Goal: Task Accomplishment & Management: Complete application form

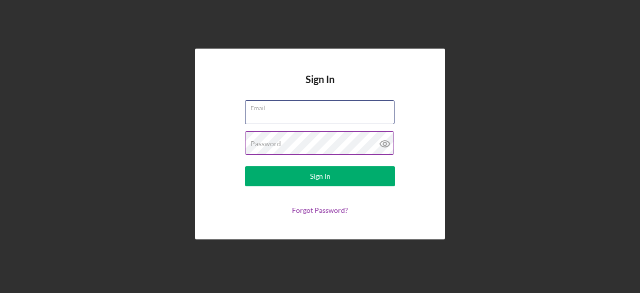
type input "[EMAIL_ADDRESS][DOMAIN_NAME]"
click at [383, 143] on icon at bounding box center [385, 143] width 25 height 25
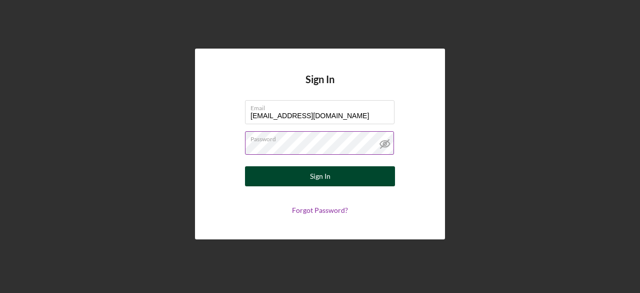
click at [325, 175] on div "Sign In" at bounding box center [320, 176] width 21 height 20
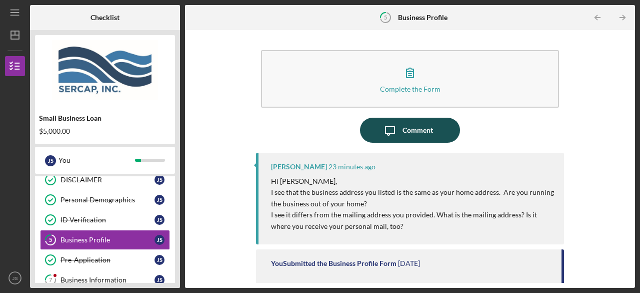
click at [427, 136] on div "Comment" at bounding box center [418, 130] width 31 height 25
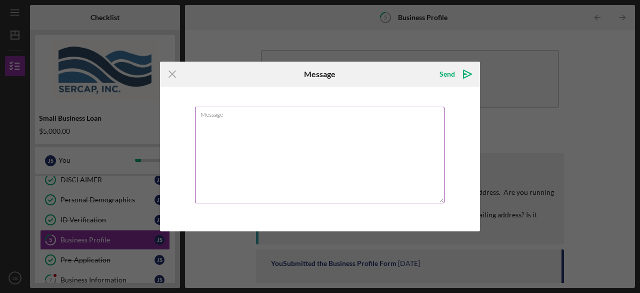
click at [337, 125] on textarea "Message" at bounding box center [320, 155] width 250 height 97
type textarea "J"
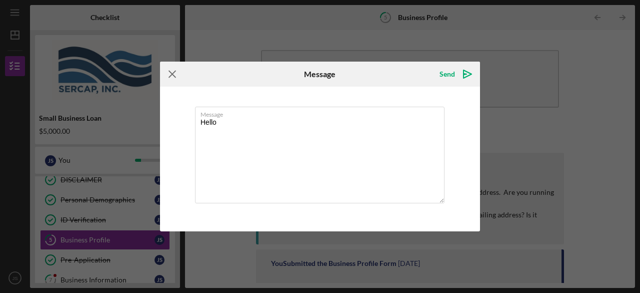
type textarea "Hello"
click at [176, 76] on icon "Icon/Menu Close" at bounding box center [172, 74] width 25 height 25
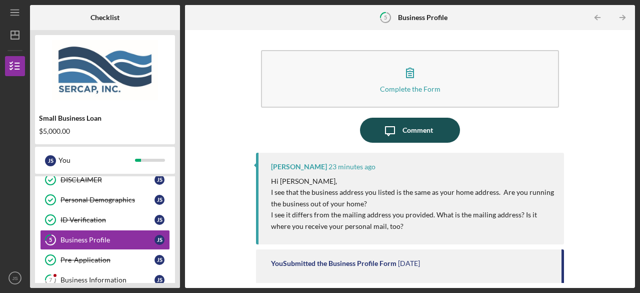
click at [432, 126] on button "Icon/Message Comment" at bounding box center [410, 130] width 100 height 25
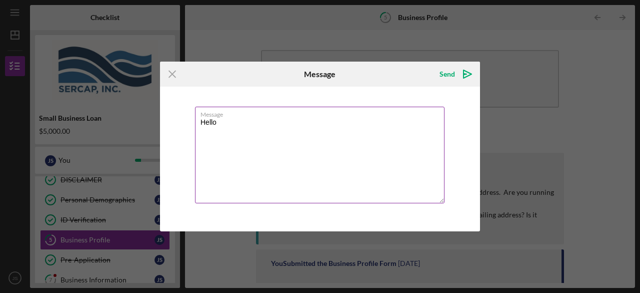
click at [313, 142] on textarea "Hello" at bounding box center [320, 155] width 250 height 97
paste textarea "that the address listed for All In His Hands LLC will function solely as the ad…"
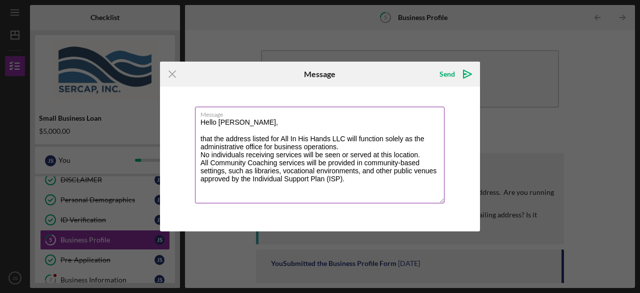
drag, startPoint x: 281, startPoint y: 137, endPoint x: 197, endPoint y: 138, distance: 84.5
click at [197, 138] on textarea "Hello [PERSON_NAME], that the address listed for All In His Hands LLC will func…" at bounding box center [320, 155] width 250 height 97
drag, startPoint x: 386, startPoint y: 138, endPoint x: 320, endPoint y: 141, distance: 65.6
click at [320, 141] on textarea "Hello [PERSON_NAME], [STREET_ADDRESS][PERSON_NAME] All In His Hands LLC will fu…" at bounding box center [320, 155] width 250 height 97
click at [302, 146] on textarea "Hello [PERSON_NAME], [STREET_ADDRESS][PERSON_NAME] will function solely as the …" at bounding box center [320, 155] width 250 height 97
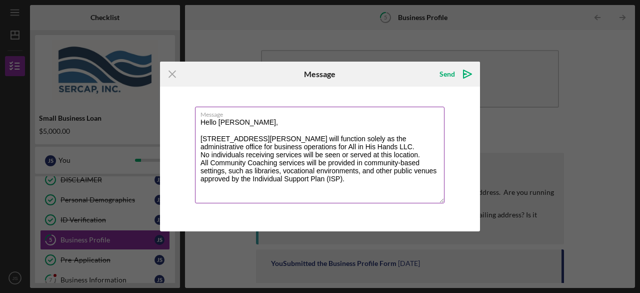
click at [362, 182] on textarea "Hello [PERSON_NAME], [STREET_ADDRESS][PERSON_NAME] will function solely as the …" at bounding box center [320, 155] width 250 height 97
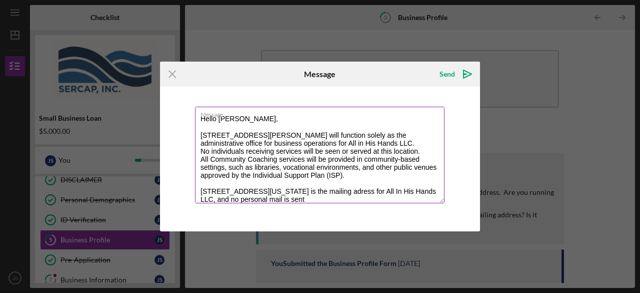
click at [416, 192] on textarea "Hello [PERSON_NAME], [STREET_ADDRESS][PERSON_NAME] will function solely as the …" at bounding box center [320, 155] width 250 height 97
click at [372, 201] on textarea "Hello [PERSON_NAME], [STREET_ADDRESS][PERSON_NAME] will function solely as the …" at bounding box center [320, 155] width 250 height 97
click at [406, 198] on textarea "Hello [PERSON_NAME], [STREET_ADDRESS][PERSON_NAME] will function solely as the …" at bounding box center [320, 155] width 250 height 97
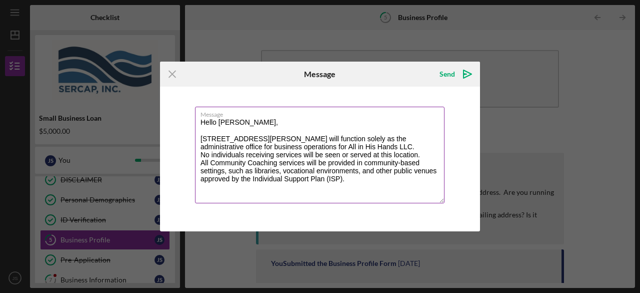
scroll to position [0, 0]
click at [406, 198] on textarea "Hello [PERSON_NAME], [STREET_ADDRESS][PERSON_NAME] will function solely as the …" at bounding box center [320, 155] width 250 height 97
click at [301, 199] on textarea "Hello [PERSON_NAME], [STREET_ADDRESS][PERSON_NAME] will function solely as the …" at bounding box center [320, 155] width 250 height 97
paste textarea "that the address listed for All In His Hands LLC will function solely as the ad…"
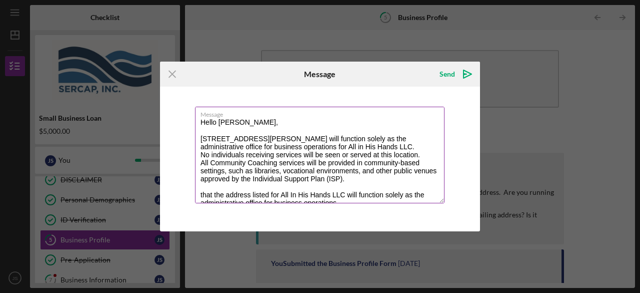
scroll to position [44, 0]
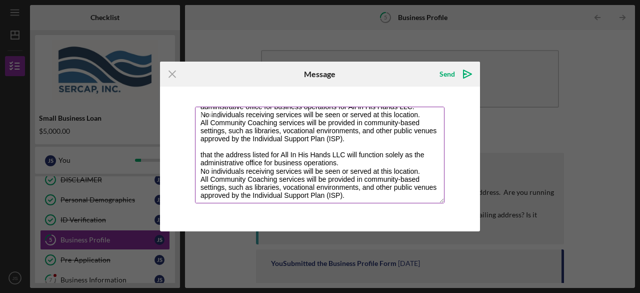
drag, startPoint x: 203, startPoint y: 151, endPoint x: 384, endPoint y: 189, distance: 185.5
click at [384, 189] on textarea "Hello [PERSON_NAME], [STREET_ADDRESS][PERSON_NAME] will function solely as the …" at bounding box center [320, 155] width 250 height 97
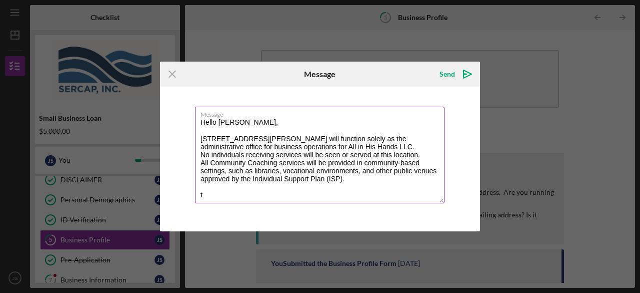
scroll to position [8, 0]
click at [384, 189] on textarea "Hello [PERSON_NAME], [STREET_ADDRESS][PERSON_NAME] will function solely as the …" at bounding box center [320, 155] width 250 height 97
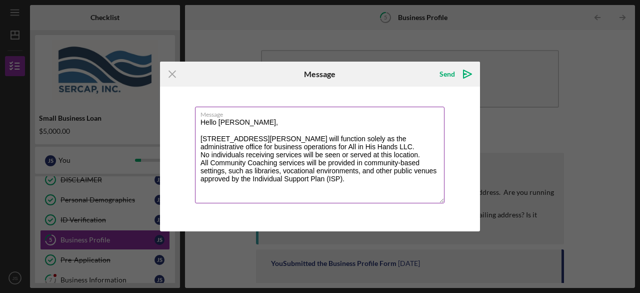
click at [384, 189] on textarea "Hello [PERSON_NAME], [STREET_ADDRESS][PERSON_NAME] will function solely as the …" at bounding box center [320, 155] width 250 height 97
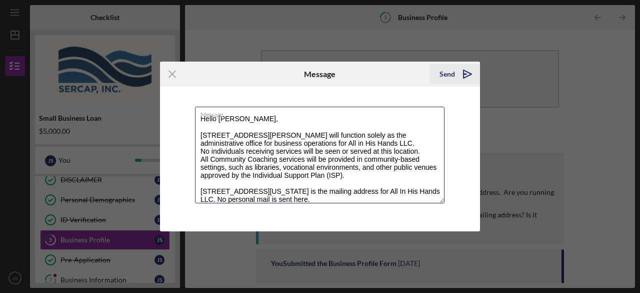
type textarea "Hello [PERSON_NAME], [STREET_ADDRESS][PERSON_NAME] will function solely as the …"
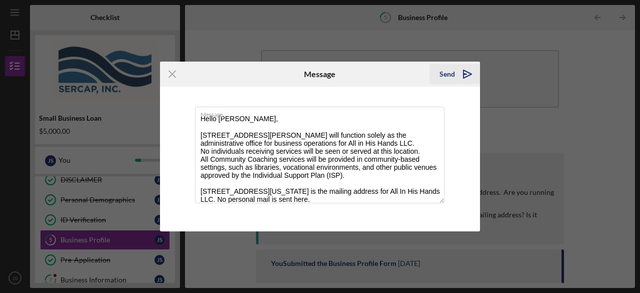
click at [448, 74] on div "Send" at bounding box center [448, 74] width 16 height 20
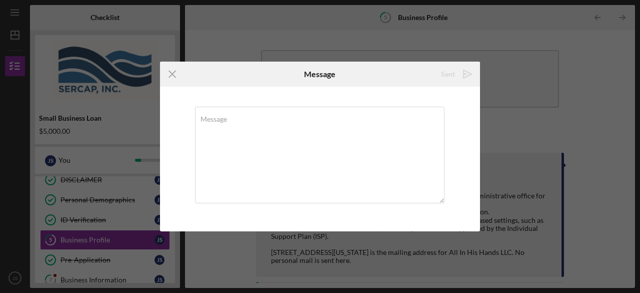
scroll to position [0, 0]
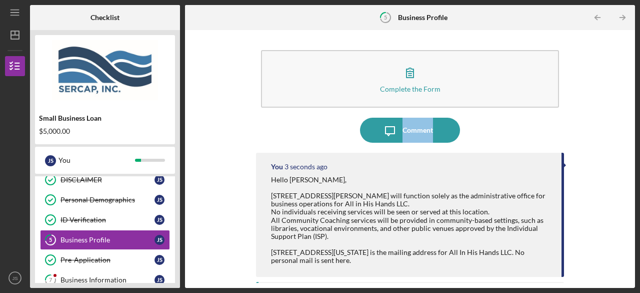
drag, startPoint x: 630, startPoint y: 68, endPoint x: 640, endPoint y: 144, distance: 76.6
click at [640, 144] on div "Icon/Menu 5 Business Profile Checklist Small Business Loan $5,000.00 J S You Ic…" at bounding box center [320, 146] width 640 height 293
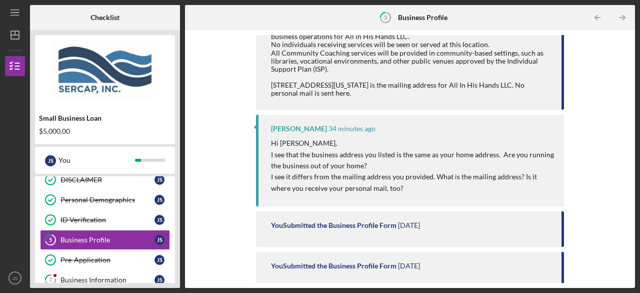
scroll to position [167, 0]
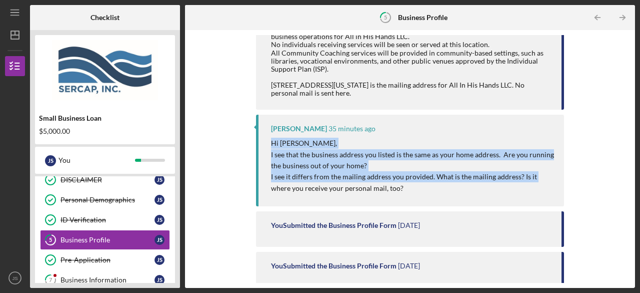
drag, startPoint x: 631, startPoint y: 139, endPoint x: 623, endPoint y: 182, distance: 44.2
click at [623, 182] on div "Complete the Form Form Icon/Message Comment You 1 minute ago Hello [PERSON_NAME…" at bounding box center [410, 159] width 450 height 258
click at [608, 143] on div "Complete the Form Form Icon/Message Comment You 1 minute ago Hello [PERSON_NAME…" at bounding box center [410, 159] width 440 height 248
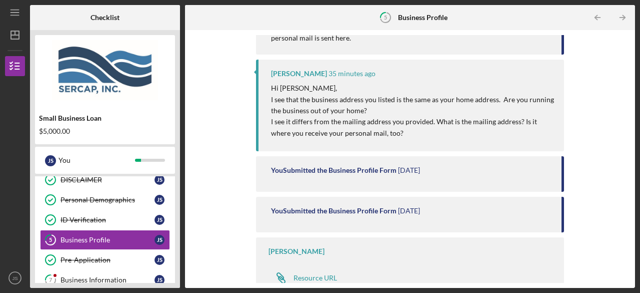
scroll to position [235, 0]
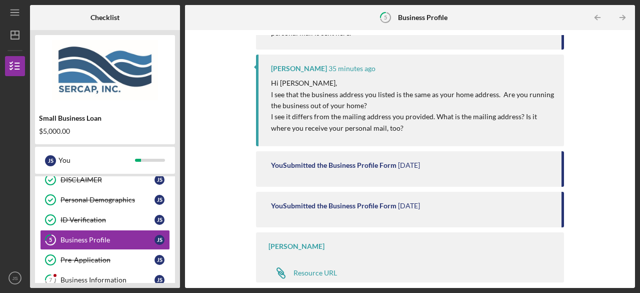
drag, startPoint x: 176, startPoint y: 88, endPoint x: 176, endPoint y: 122, distance: 34.0
click at [176, 122] on div "Small Business Loan $5,000.00 J S You Icon/Expander Eligiblity 7 / 11 Personal …" at bounding box center [105, 159] width 150 height 258
click at [111, 278] on div "Business Information" at bounding box center [108, 280] width 94 height 8
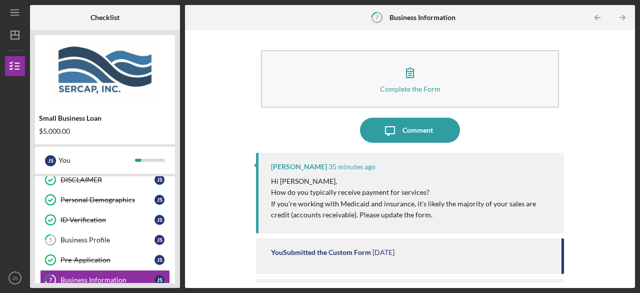
drag, startPoint x: 272, startPoint y: 192, endPoint x: 457, endPoint y: 216, distance: 186.1
click at [457, 216] on div "Hi [PERSON_NAME], How do you typically receive payment for services? If you're …" at bounding box center [412, 198] width 283 height 45
click at [351, 214] on p "If you're working with Medicaid and insurance, it's likely the majority of your…" at bounding box center [412, 209] width 283 height 23
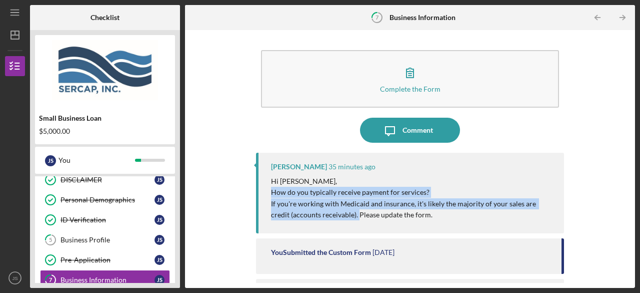
drag, startPoint x: 339, startPoint y: 213, endPoint x: 269, endPoint y: 192, distance: 72.8
click at [269, 192] on div "[PERSON_NAME] 35 minutes ago Hi [PERSON_NAME], How do you typically receive pay…" at bounding box center [410, 193] width 308 height 81
copy div "How do you typically receive payment for services? If you're working with Medic…"
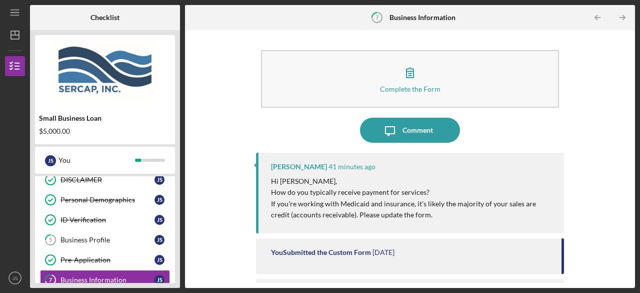
click at [627, 135] on div "Complete the Form Form Icon/Message Comment [PERSON_NAME] 41 minutes ago Hi [PE…" at bounding box center [410, 159] width 440 height 248
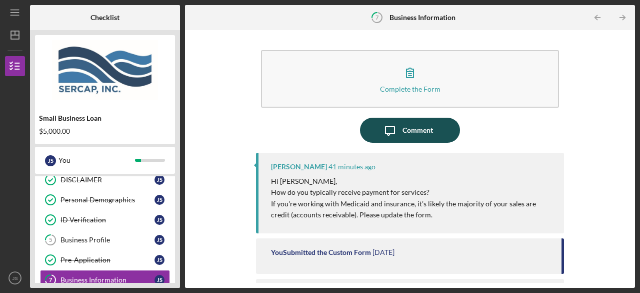
click at [426, 131] on div "Comment" at bounding box center [418, 130] width 31 height 25
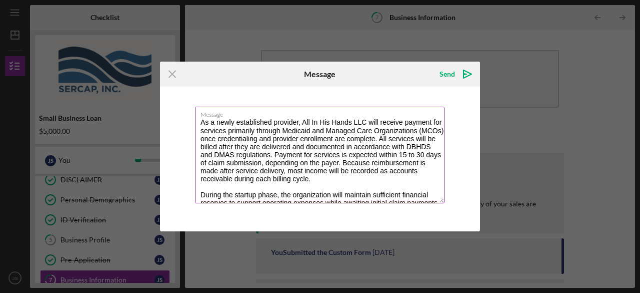
click at [201, 121] on textarea "As a newly established provider, All In His Hands LLC will receive payment for …" at bounding box center [320, 155] width 250 height 97
click at [204, 122] on textarea "As a newly established provider, All In His Hands LLC will receive payment for …" at bounding box center [320, 155] width 250 height 97
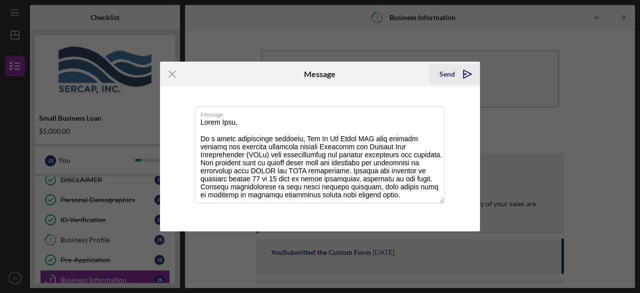
type textarea "Hello [PERSON_NAME], As a newly established provider, All In His Hands LLC will…"
click at [468, 71] on icon "Icon/icon-invite-send" at bounding box center [467, 74] width 25 height 25
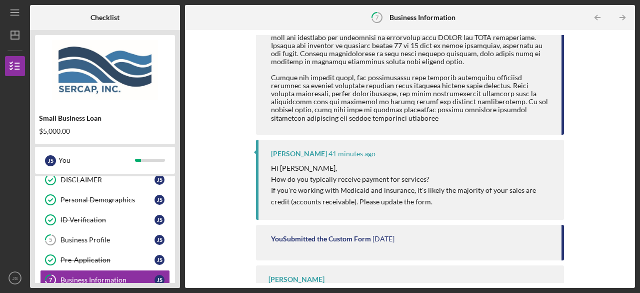
scroll to position [215, 0]
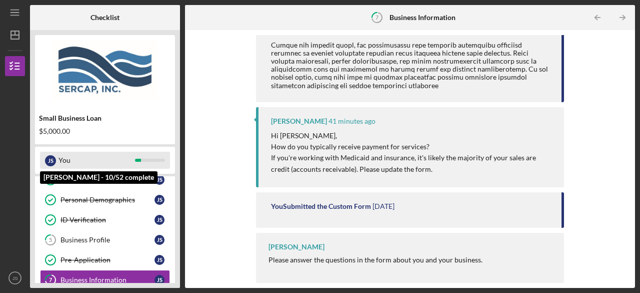
click at [114, 156] on div "You" at bounding box center [97, 160] width 77 height 17
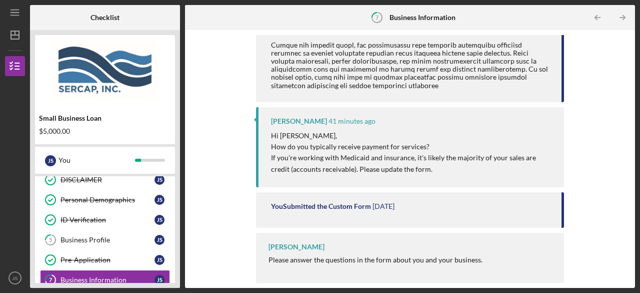
drag, startPoint x: 631, startPoint y: 161, endPoint x: 631, endPoint y: 169, distance: 8.5
click at [631, 169] on div "Complete the Form Form Icon/Message Comment You 16 seconds ago [PERSON_NAME] 41…" at bounding box center [410, 159] width 450 height 258
click at [109, 233] on link "5 Business Profile J S" at bounding box center [105, 240] width 130 height 20
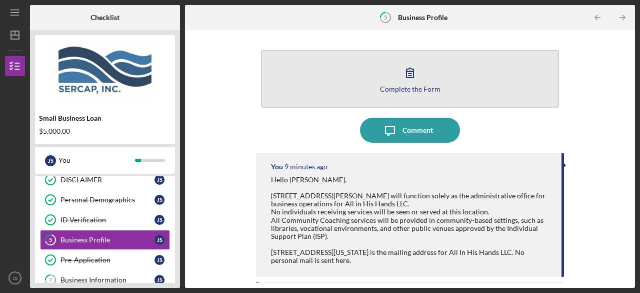
click at [411, 90] on div "Complete the Form" at bounding box center [410, 89] width 61 height 8
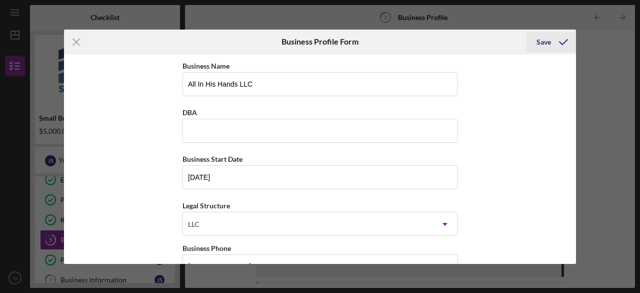
click at [554, 40] on icon "submit" at bounding box center [563, 42] width 25 height 25
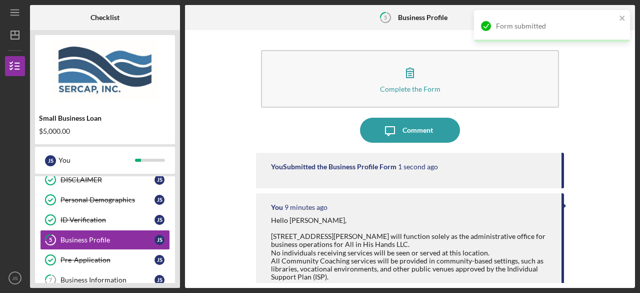
click at [75, 45] on img at bounding box center [105, 70] width 140 height 60
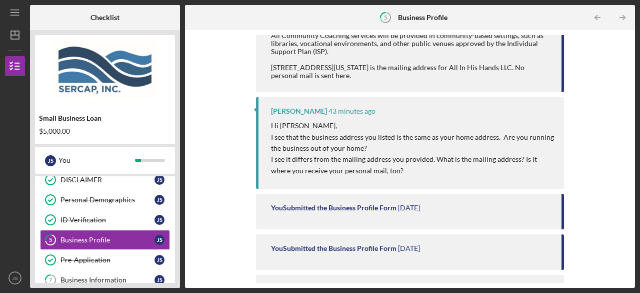
scroll to position [276, 0]
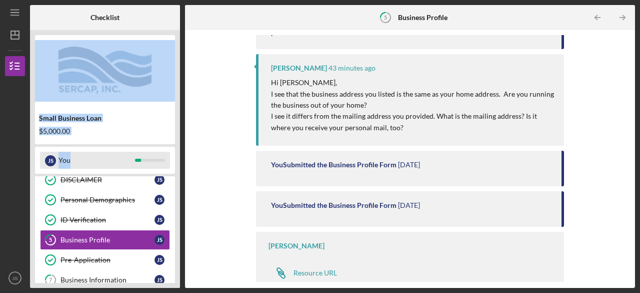
drag, startPoint x: 178, startPoint y: 77, endPoint x: 165, endPoint y: 161, distance: 85.6
click at [165, 161] on div "Small Business Loan $5,000.00 J S You Icon/Expander Eligiblity 7 / 11 Personal …" at bounding box center [105, 159] width 150 height 258
click at [18, 14] on icon "Icon/Menu" at bounding box center [15, 13] width 23 height 23
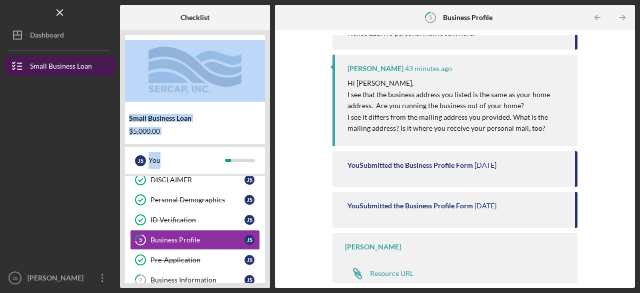
click at [22, 59] on icon "button" at bounding box center [17, 66] width 25 height 25
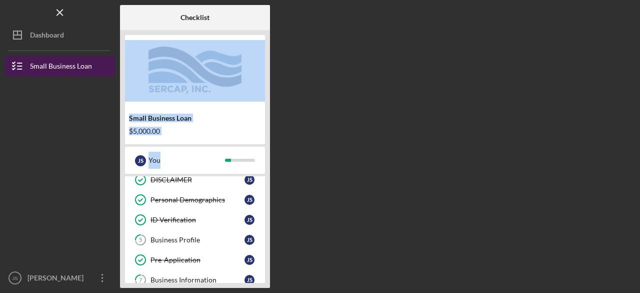
click at [19, 69] on line "button" at bounding box center [20, 69] width 5 height 0
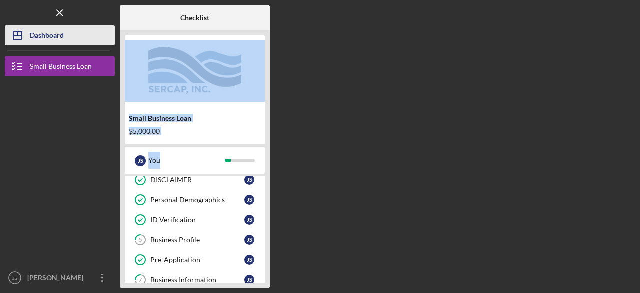
click at [61, 33] on div "Dashboard" at bounding box center [47, 36] width 34 height 23
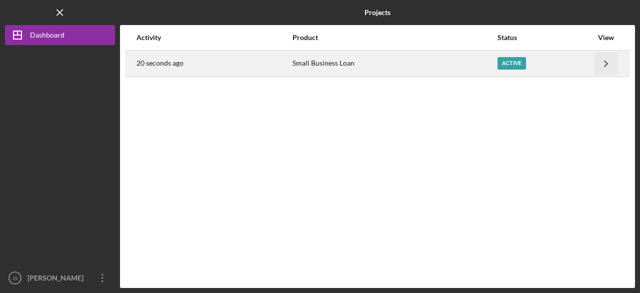
click at [609, 59] on icon "Icon/Navigate" at bounding box center [606, 63] width 23 height 23
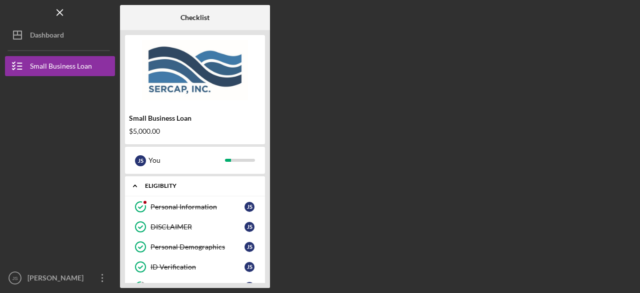
click at [159, 184] on div "Eligiblity" at bounding box center [199, 186] width 108 height 6
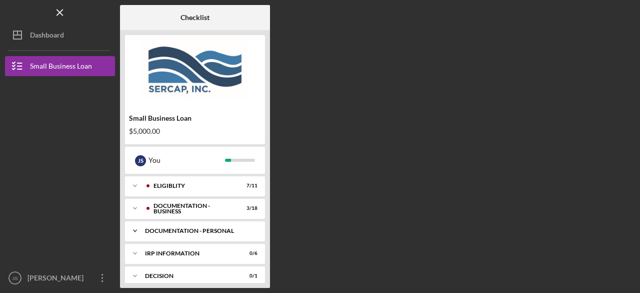
click at [137, 226] on icon "Icon/Expander" at bounding box center [135, 231] width 20 height 20
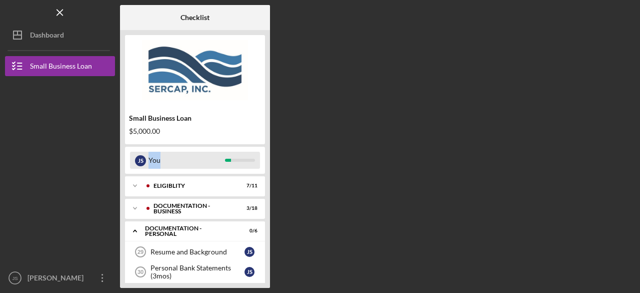
drag, startPoint x: 266, startPoint y: 126, endPoint x: 259, endPoint y: 160, distance: 34.6
click at [259, 160] on div "Small Business Loan $5,000.00 J S You Icon/Expander Eligiblity 7 / 11 Icon/Expa…" at bounding box center [195, 159] width 150 height 258
click at [226, 108] on div "Small Business Loan $5,000.00" at bounding box center [195, 89] width 140 height 109
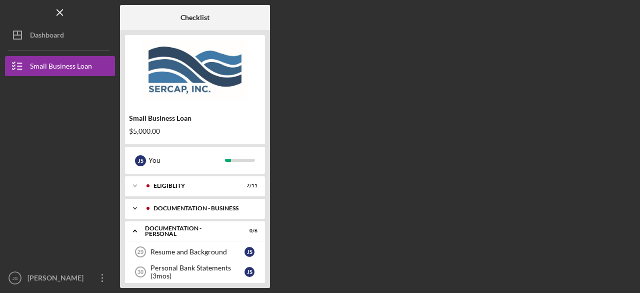
click at [193, 202] on div "Icon/Expander DOCUMENTATION - BUSINESS 3 / 18" at bounding box center [195, 208] width 140 height 20
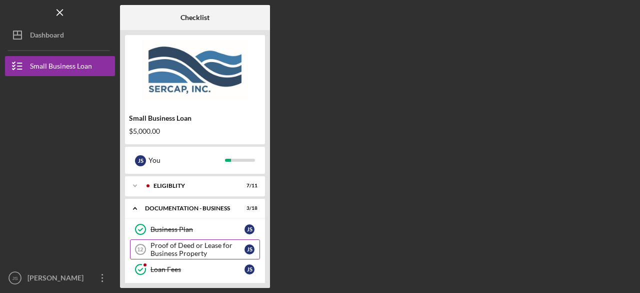
click at [193, 243] on div "Proof of Deed or Lease for Business Property" at bounding box center [198, 249] width 94 height 16
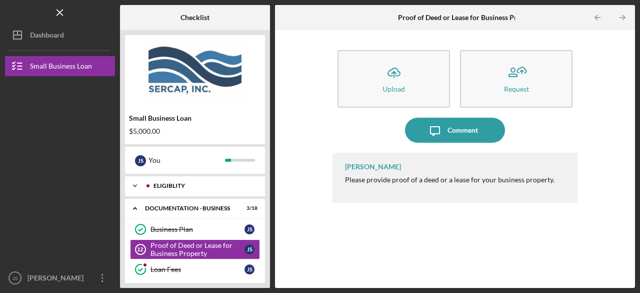
click at [205, 187] on div "Eligiblity" at bounding box center [203, 186] width 99 height 6
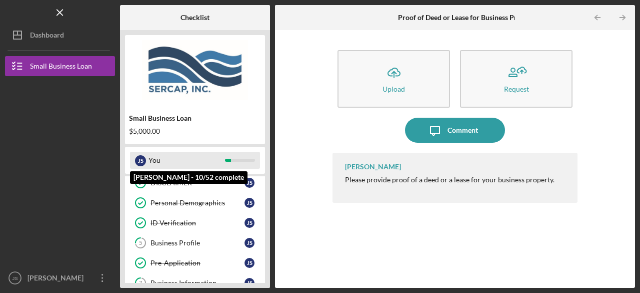
scroll to position [60, 0]
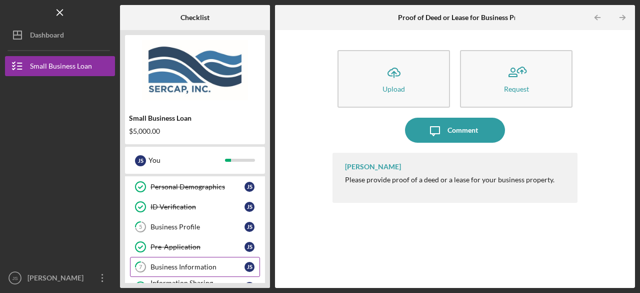
click at [216, 263] on div "Business Information" at bounding box center [198, 267] width 94 height 8
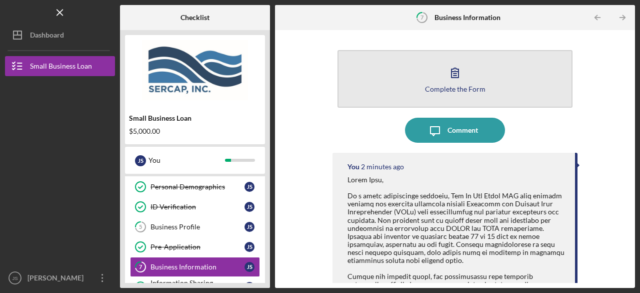
click at [440, 75] on button "Complete the Form Form" at bounding box center [455, 79] width 235 height 58
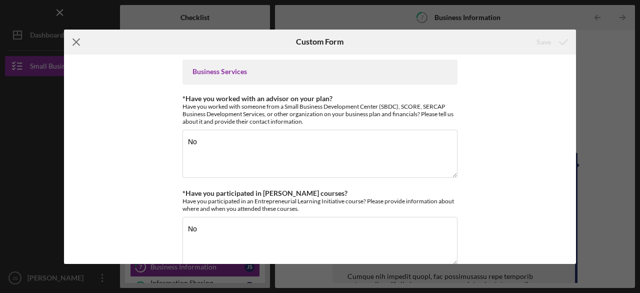
click at [76, 39] on icon "Icon/Menu Close" at bounding box center [76, 42] width 25 height 25
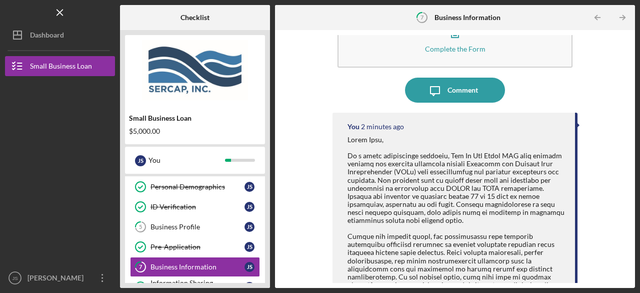
scroll to position [60, 0]
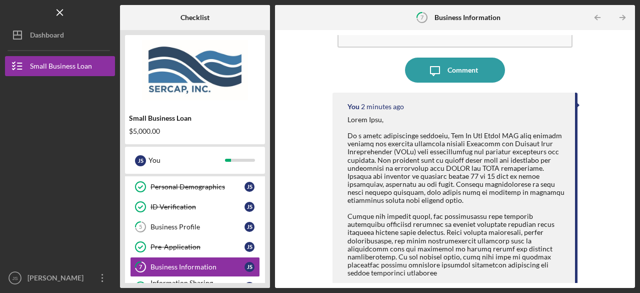
click at [234, 147] on div "J S You" at bounding box center [195, 160] width 140 height 27
click at [192, 225] on div "Business Profile" at bounding box center [198, 227] width 94 height 8
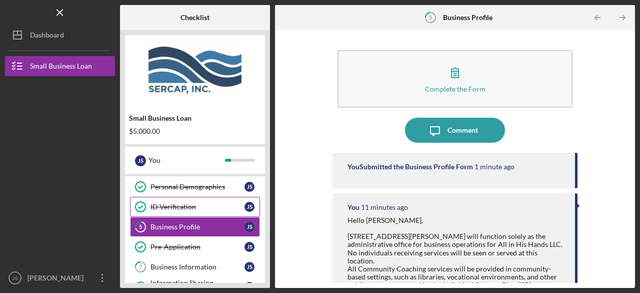
drag, startPoint x: 192, startPoint y: 225, endPoint x: 197, endPoint y: 208, distance: 17.9
click at [197, 208] on div "Personal Information Personal Information J S DISCLAIMER DISCLAIMER J S Persona…" at bounding box center [195, 249] width 140 height 225
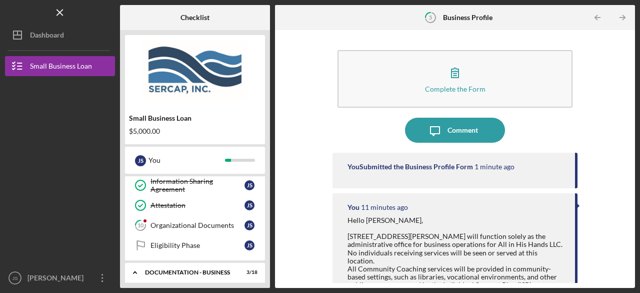
scroll to position [180, 0]
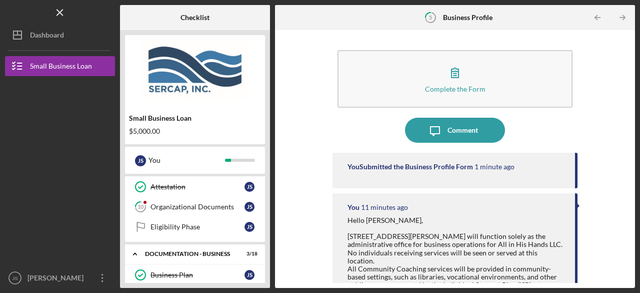
click at [197, 208] on link "10 Organizational Documents J S" at bounding box center [195, 207] width 130 height 20
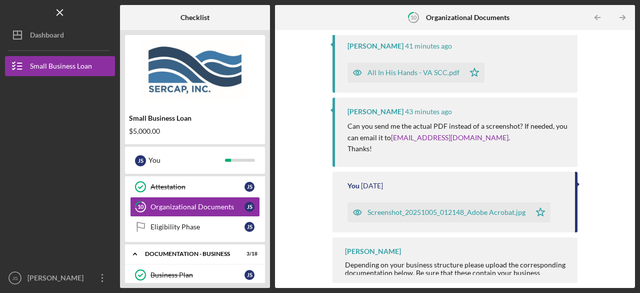
scroll to position [125, 0]
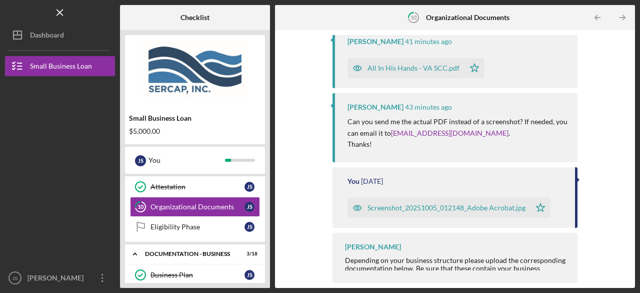
click at [497, 201] on div "Screenshot_20251005_012148_Adobe Acrobat.jpg" at bounding box center [439, 208] width 183 height 20
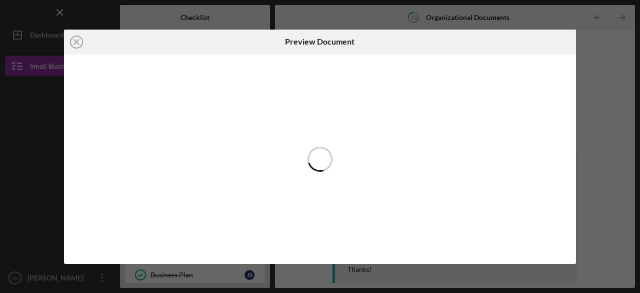
scroll to position [125, 0]
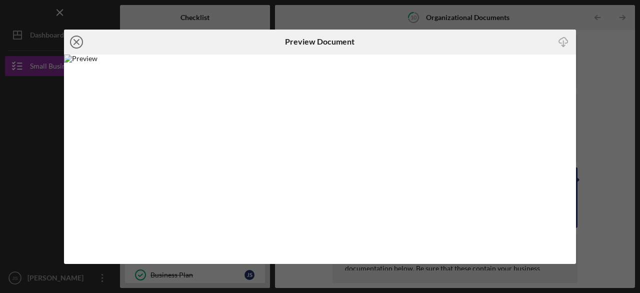
click at [77, 43] on line at bounding box center [76, 42] width 5 height 5
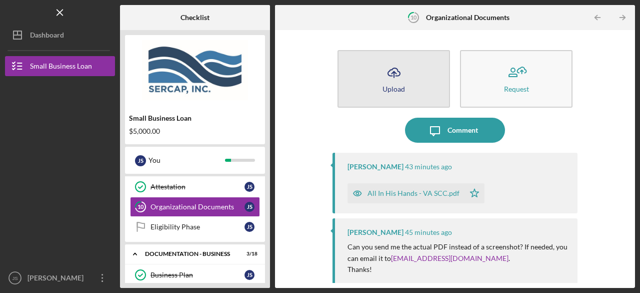
click at [426, 90] on button "Icon/Upload Upload" at bounding box center [394, 79] width 113 height 58
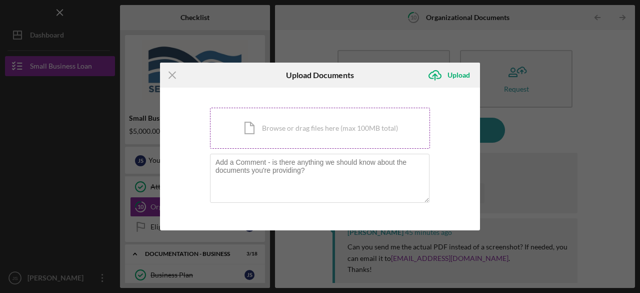
click at [293, 138] on div "Icon/Document Browse or drag files here (max 100MB total) Tap to choose files o…" at bounding box center [320, 128] width 220 height 41
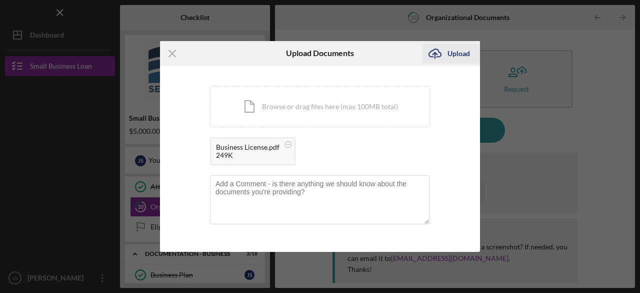
click at [460, 54] on div "Upload" at bounding box center [459, 54] width 23 height 20
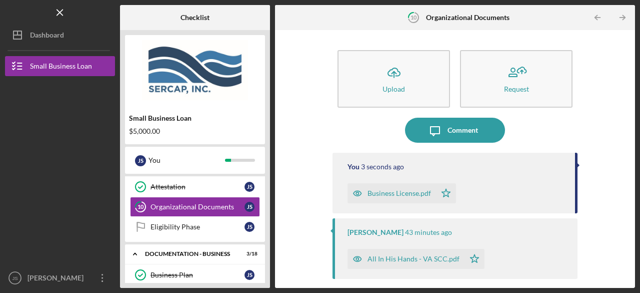
drag, startPoint x: 631, startPoint y: 44, endPoint x: 630, endPoint y: 65, distance: 21.5
click at [630, 65] on div "Icon/Upload Upload Request Icon/Message Comment You 3 seconds ago Business Lice…" at bounding box center [455, 159] width 360 height 258
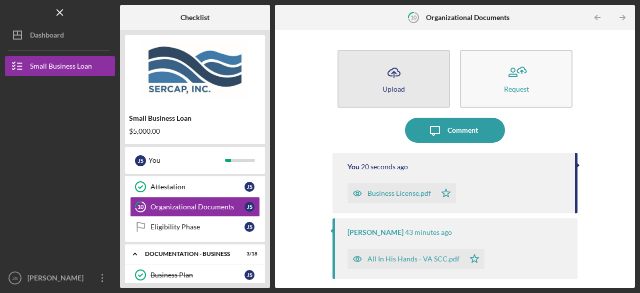
click at [414, 81] on button "Icon/Upload Upload" at bounding box center [394, 79] width 113 height 58
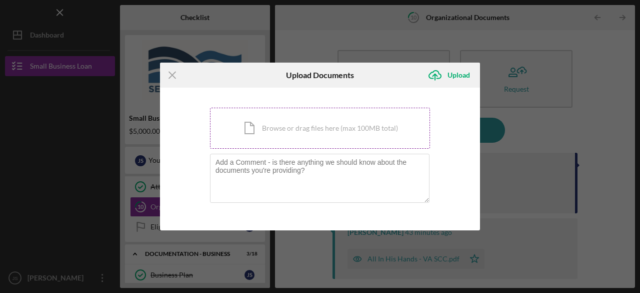
click at [244, 121] on div "Icon/Document Browse or drag files here (max 100MB total) Tap to choose files o…" at bounding box center [320, 128] width 220 height 41
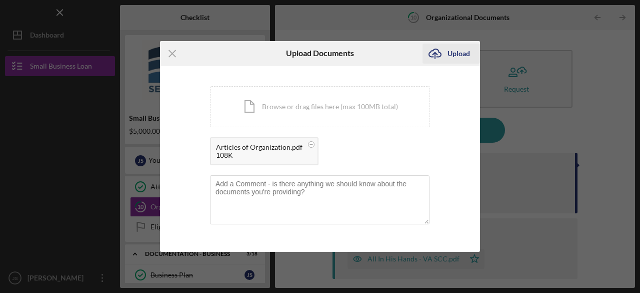
click at [459, 53] on div "Upload" at bounding box center [459, 54] width 23 height 20
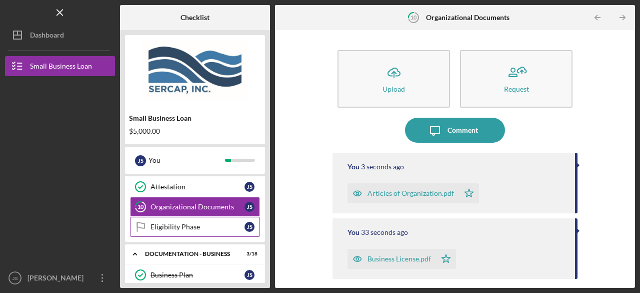
click at [188, 223] on div "Eligibility Phase" at bounding box center [198, 227] width 94 height 8
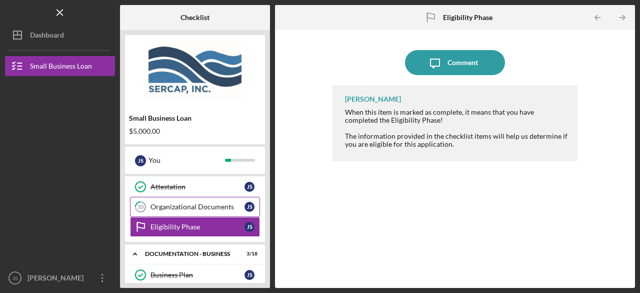
click at [210, 203] on div "Organizational Documents" at bounding box center [198, 207] width 94 height 8
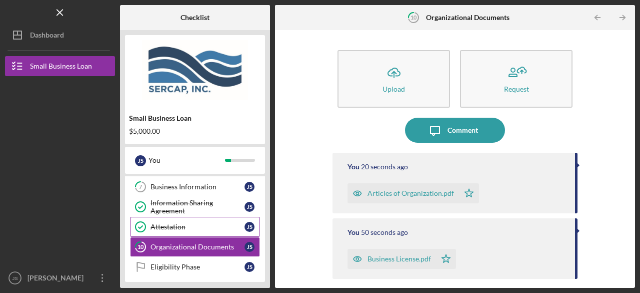
scroll to position [120, 0]
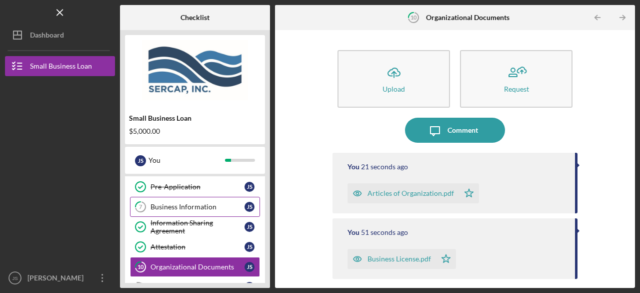
click at [189, 203] on div "Business Information" at bounding box center [198, 207] width 94 height 8
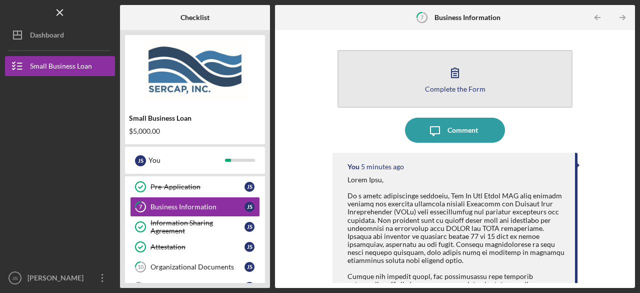
click at [459, 79] on icon "button" at bounding box center [455, 72] width 25 height 25
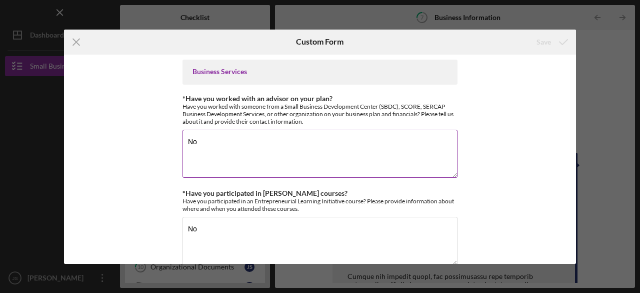
click at [222, 146] on textarea "No" at bounding box center [320, 154] width 275 height 48
click at [234, 80] on div "Business Services" at bounding box center [320, 72] width 275 height 25
click at [75, 35] on icon "Icon/Menu Close" at bounding box center [76, 42] width 25 height 25
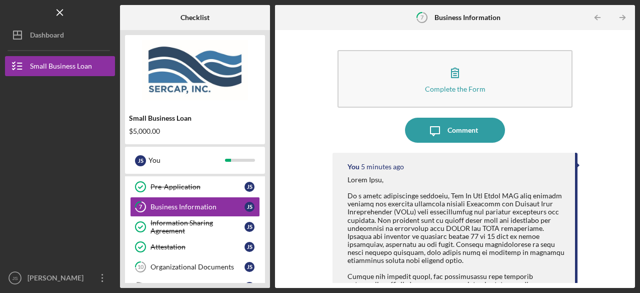
drag, startPoint x: 627, startPoint y: 48, endPoint x: 637, endPoint y: 112, distance: 65.4
click at [637, 112] on div "Icon/Menu 7 Business Information Checklist Small Business Loan $5,000.00 J S Yo…" at bounding box center [320, 146] width 640 height 293
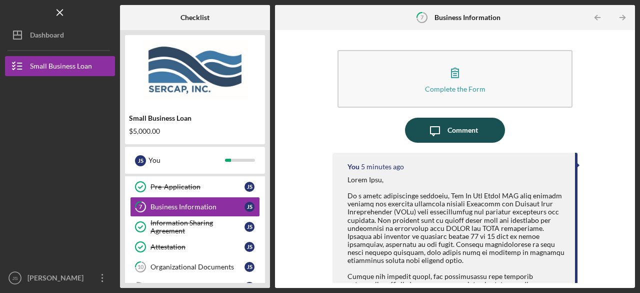
click at [433, 131] on icon "Icon/Message" at bounding box center [435, 130] width 25 height 25
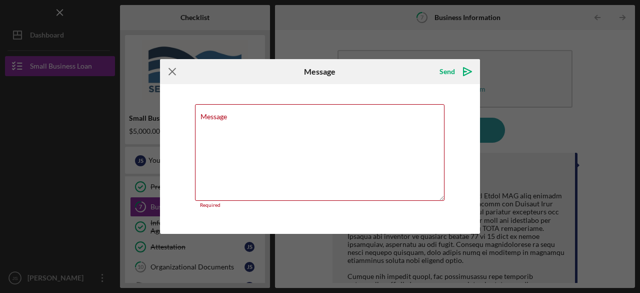
click at [170, 70] on icon "Icon/Menu Close" at bounding box center [172, 71] width 25 height 25
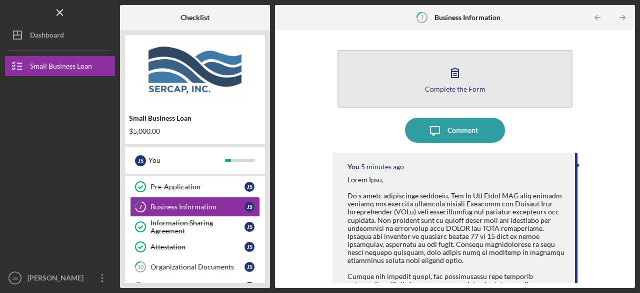
click at [445, 89] on div "Complete the Form" at bounding box center [455, 89] width 61 height 8
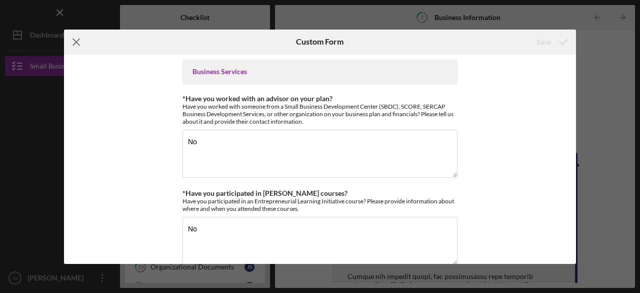
click at [75, 40] on icon "Icon/Menu Close" at bounding box center [76, 42] width 25 height 25
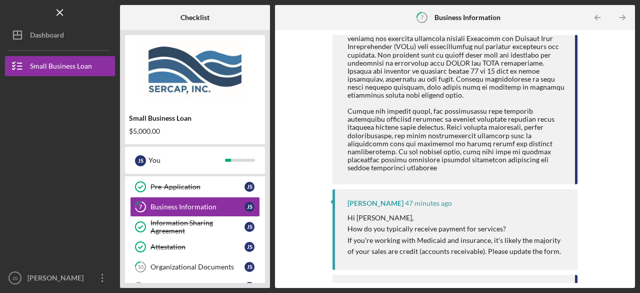
scroll to position [166, 0]
drag, startPoint x: 258, startPoint y: 120, endPoint x: 260, endPoint y: 178, distance: 58.0
click at [260, 178] on div "Small Business Loan $5,000.00 J S You Icon/Expander Eligiblity 7 / 11 Personal …" at bounding box center [195, 159] width 150 height 258
click at [206, 133] on div "$5,000.00" at bounding box center [195, 131] width 132 height 8
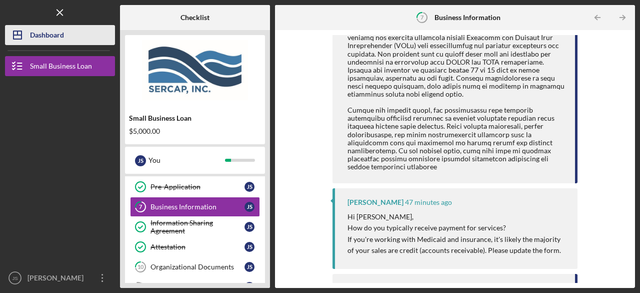
click at [69, 31] on button "Icon/Dashboard Dashboard" at bounding box center [60, 35] width 110 height 20
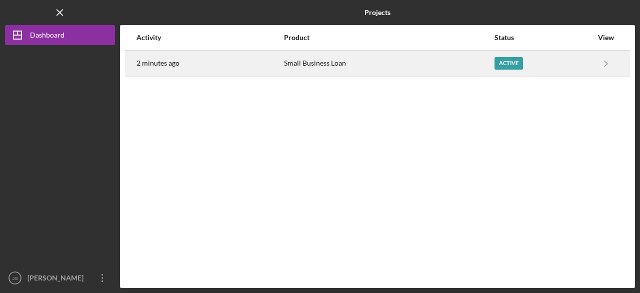
click at [541, 64] on div "Active" at bounding box center [544, 63] width 98 height 25
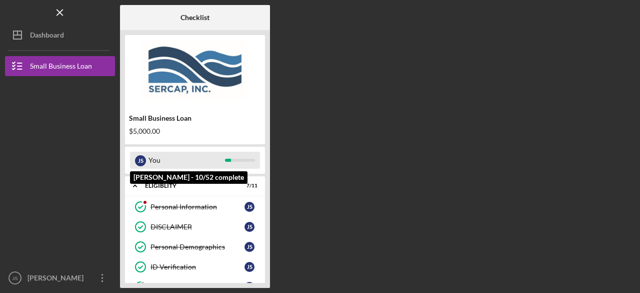
click at [194, 154] on div "You" at bounding box center [187, 160] width 77 height 17
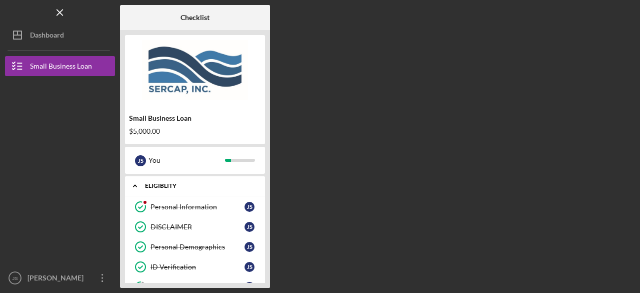
click at [144, 179] on icon "Icon/Expander" at bounding box center [135, 186] width 20 height 20
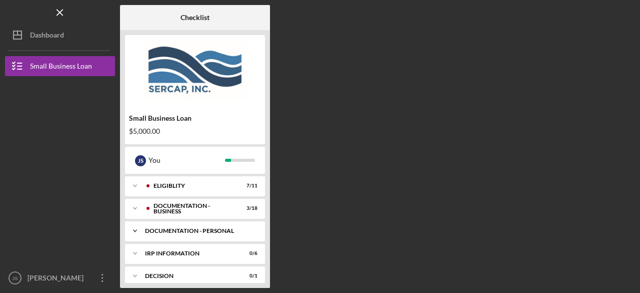
click at [214, 235] on div "Icon/Expander DOCUMENTATION - PERSONAL 0 / 6" at bounding box center [195, 231] width 140 height 20
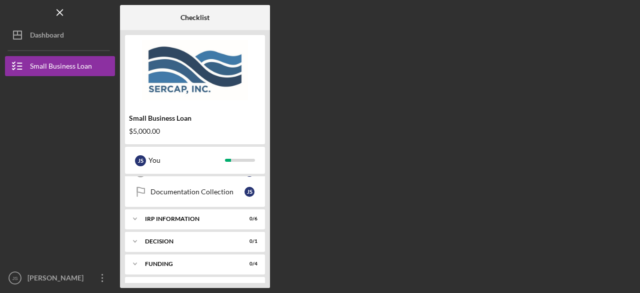
scroll to position [177, 0]
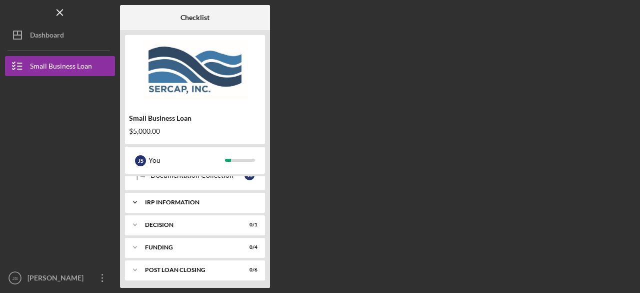
click at [175, 203] on div "Icon/Expander IRP Information 0 / 6" at bounding box center [195, 202] width 140 height 20
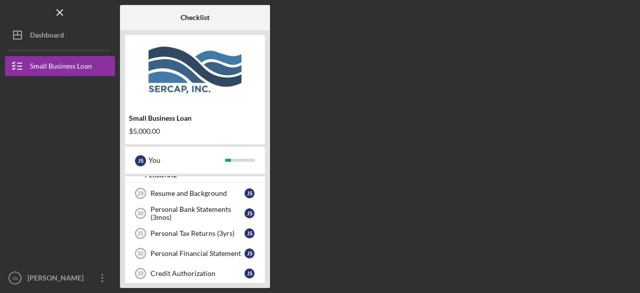
scroll to position [57, 0]
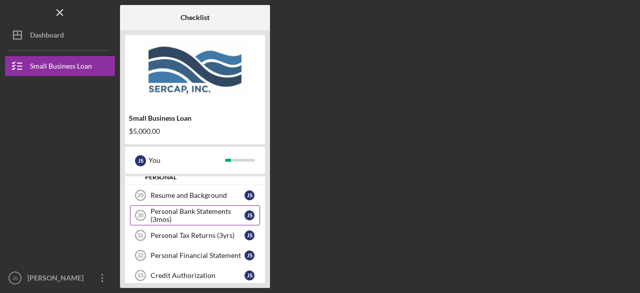
click at [190, 218] on div "Personal Bank Statements (3mos)" at bounding box center [198, 215] width 94 height 16
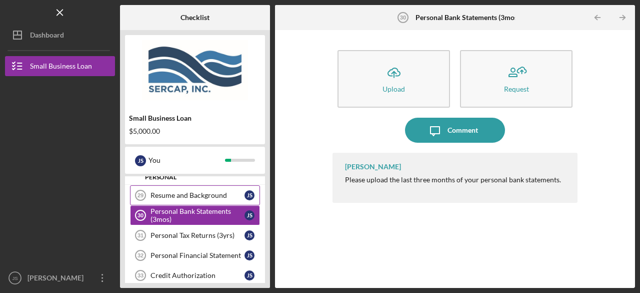
click at [221, 195] on div "Resume and Background" at bounding box center [198, 195] width 94 height 8
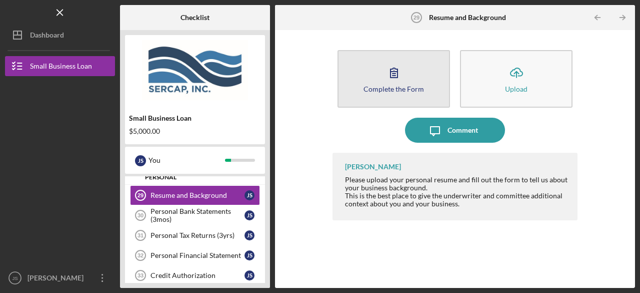
click at [431, 79] on button "Complete the Form Form" at bounding box center [394, 79] width 113 height 58
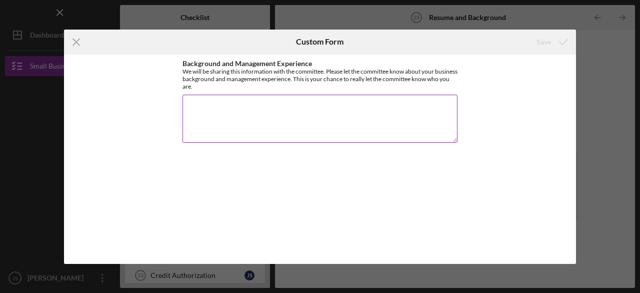
click at [347, 103] on textarea "Background and Management Experience" at bounding box center [320, 119] width 275 height 48
paste textarea "[PERSON_NAME] is the Founder and CEO of All In His Hands LLC, a Health & Human …"
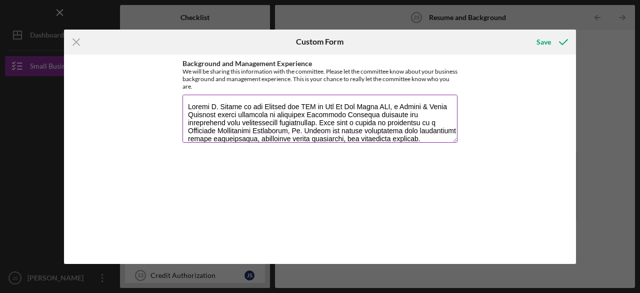
click at [320, 104] on textarea "Background and Management Experience" at bounding box center [320, 119] width 275 height 48
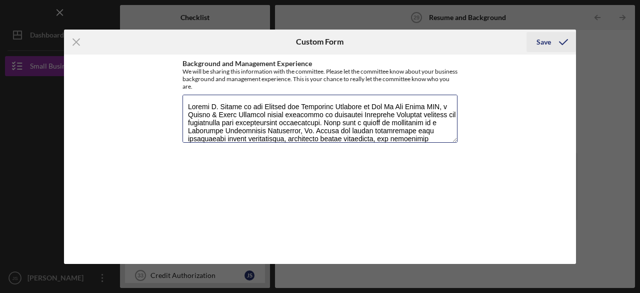
type textarea "[PERSON_NAME] is the Founder and Executive Director of All In His Hands LLC, a …"
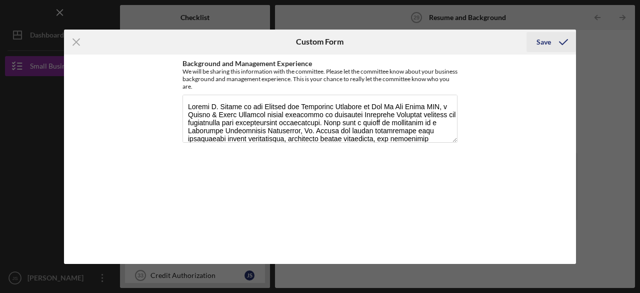
click at [540, 42] on div "Save" at bounding box center [544, 42] width 15 height 20
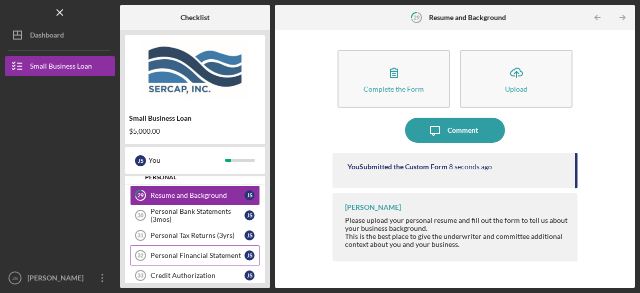
click at [233, 251] on div "Personal Financial Statement" at bounding box center [198, 255] width 94 height 8
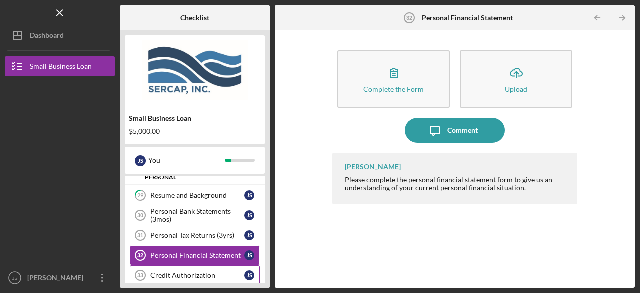
click at [203, 271] on div "Credit Authorization" at bounding box center [198, 275] width 94 height 8
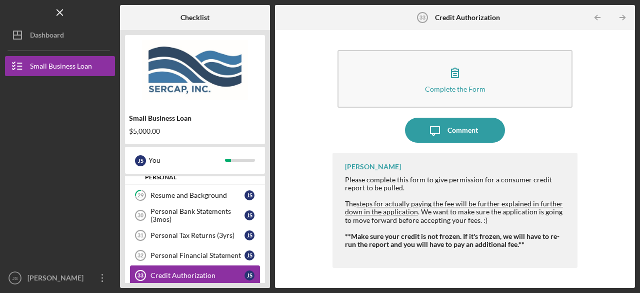
click at [209, 271] on div "Credit Authorization" at bounding box center [198, 275] width 94 height 8
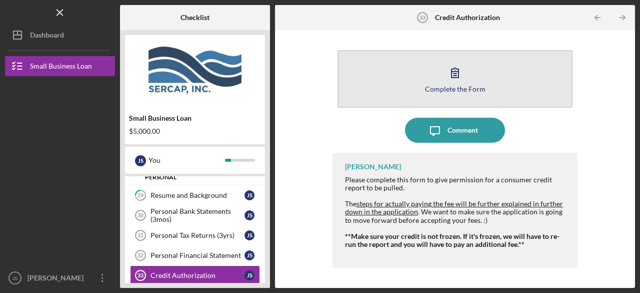
click at [485, 79] on button "Complete the Form Form" at bounding box center [455, 79] width 235 height 58
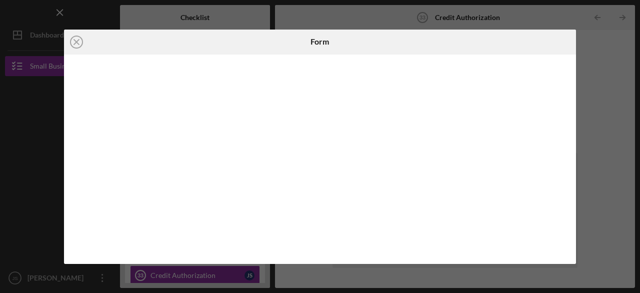
drag, startPoint x: 567, startPoint y: 105, endPoint x: 566, endPoint y: 110, distance: 5.0
click at [566, 110] on div at bounding box center [320, 159] width 512 height 209
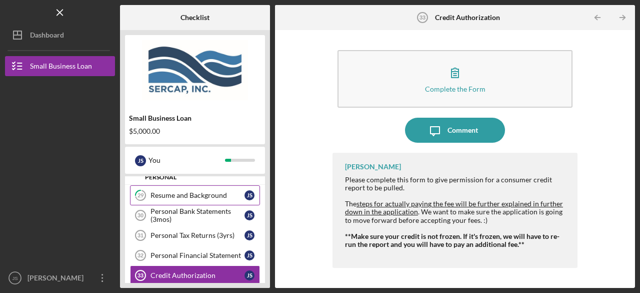
click at [223, 193] on div "Resume and Background" at bounding box center [198, 195] width 94 height 8
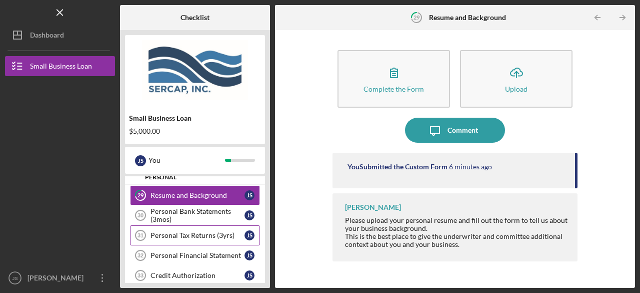
click at [219, 232] on div "Personal Tax Returns (3yrs)" at bounding box center [198, 235] width 94 height 8
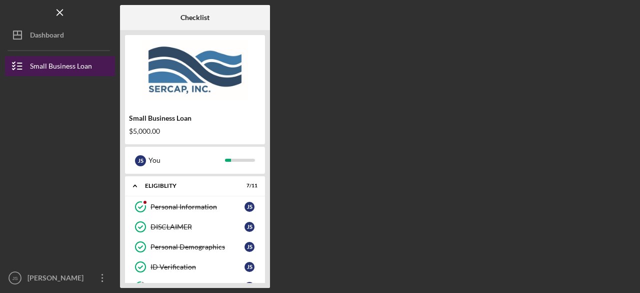
click at [77, 60] on div "Small Business Loan" at bounding box center [61, 67] width 62 height 23
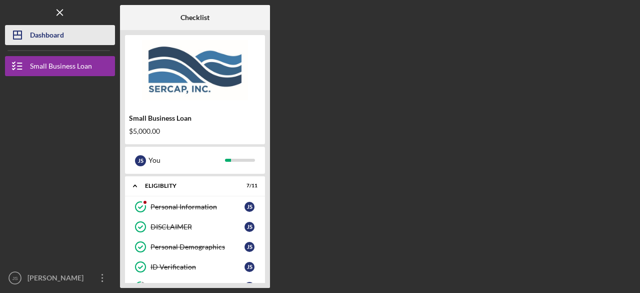
click at [51, 37] on div "Dashboard" at bounding box center [47, 36] width 34 height 23
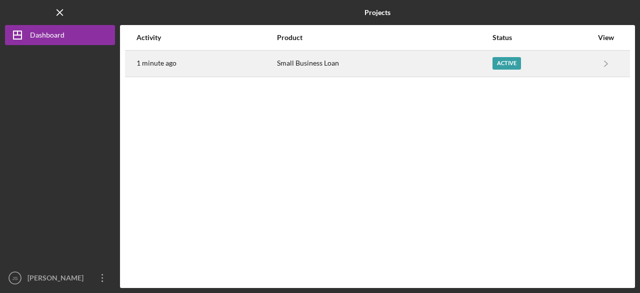
click at [576, 62] on div "Active" at bounding box center [543, 63] width 100 height 25
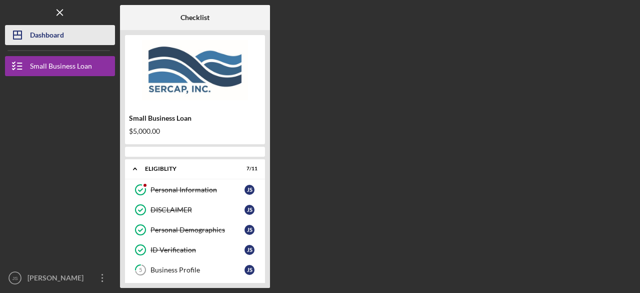
click at [52, 41] on div "Dashboard" at bounding box center [47, 36] width 34 height 23
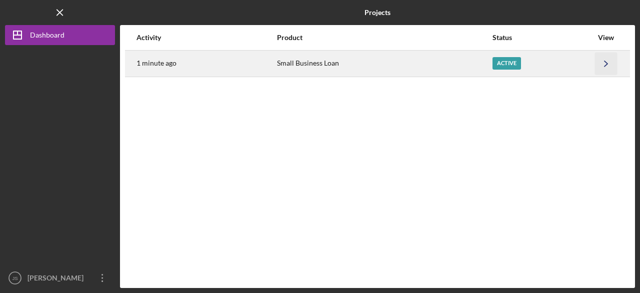
click at [607, 67] on icon "Icon/Navigate" at bounding box center [606, 63] width 23 height 23
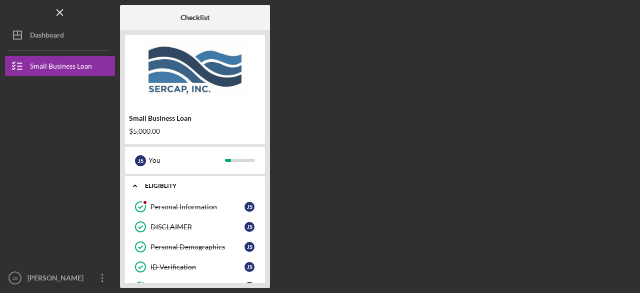
click at [174, 189] on div "Icon/Expander Eligiblity 7 / 11" at bounding box center [195, 186] width 140 height 21
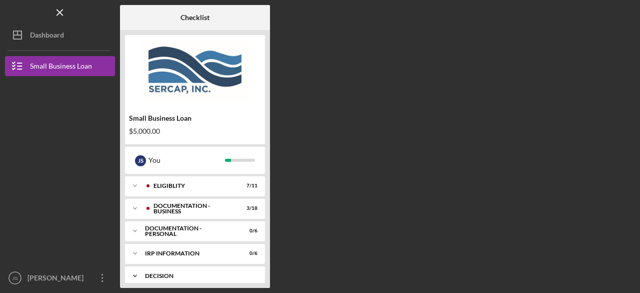
click at [238, 272] on div "Icon/Expander Decision 0 / 1" at bounding box center [195, 276] width 140 height 20
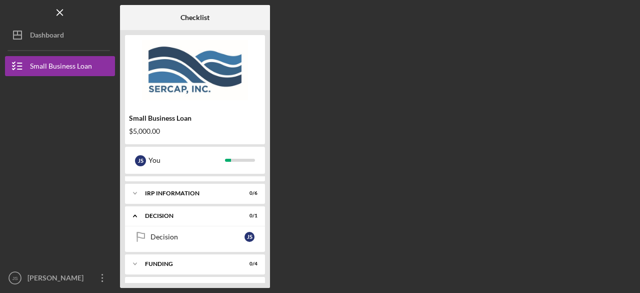
scroll to position [78, 0]
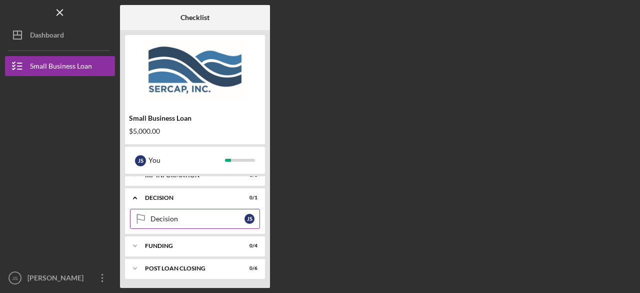
click at [223, 216] on div "Decision" at bounding box center [198, 219] width 94 height 8
